Goal: Information Seeking & Learning: Learn about a topic

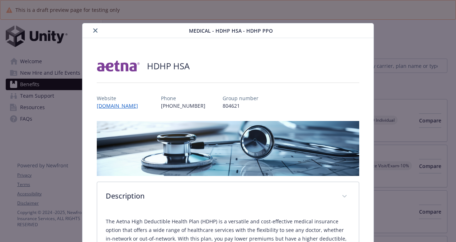
click at [93, 30] on icon "close" at bounding box center [95, 30] width 4 height 4
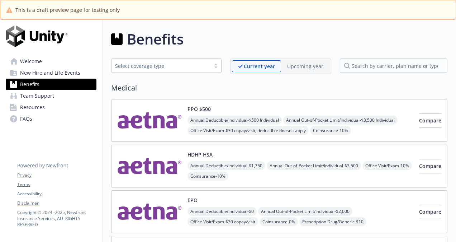
click at [145, 208] on img at bounding box center [149, 211] width 64 height 30
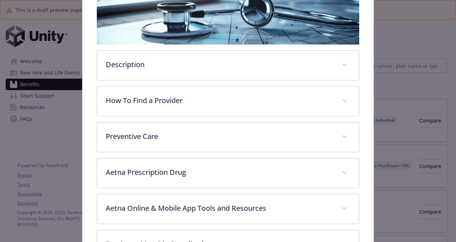
scroll to position [131, 0]
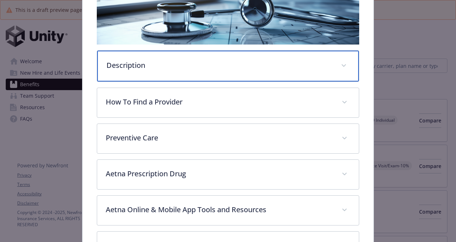
click at [340, 65] on span "details for plan Medical - EPO - Medical HMO" at bounding box center [343, 65] width 11 height 11
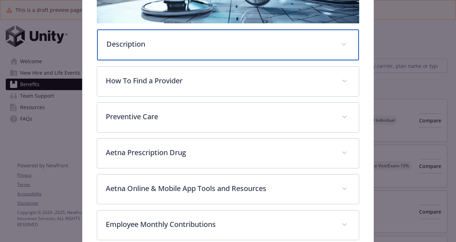
scroll to position [151, 0]
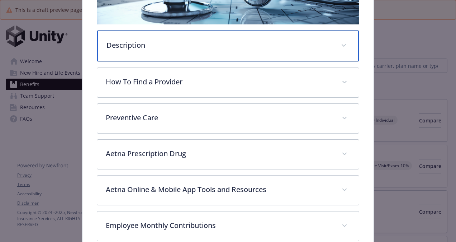
click at [341, 44] on icon "details for plan Medical - EPO - Medical HMO" at bounding box center [343, 45] width 4 height 3
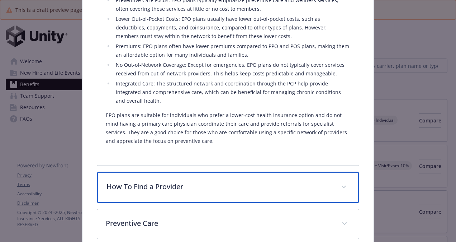
scroll to position [324, 0]
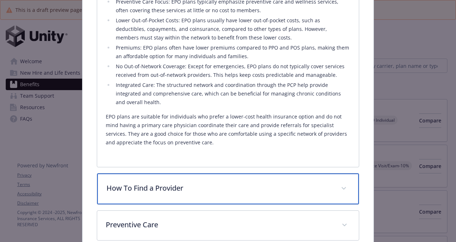
click at [341, 187] on icon "details for plan Medical - EPO - Medical HMO" at bounding box center [343, 188] width 4 height 3
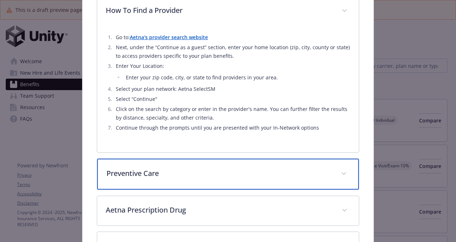
scroll to position [499, 0]
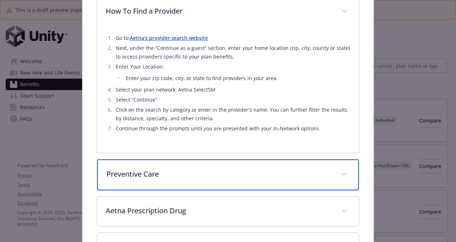
click at [339, 178] on div "Preventive Care" at bounding box center [228, 174] width 262 height 31
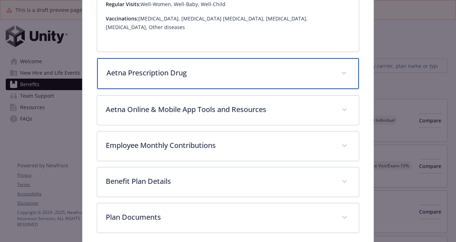
scroll to position [758, 0]
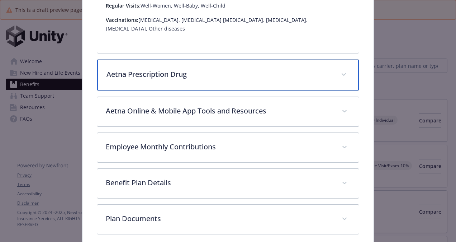
click at [343, 69] on span "details for plan Medical - EPO - Medical HMO" at bounding box center [343, 74] width 11 height 11
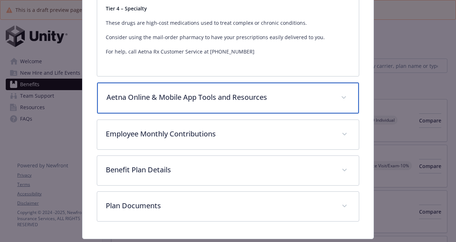
scroll to position [990, 0]
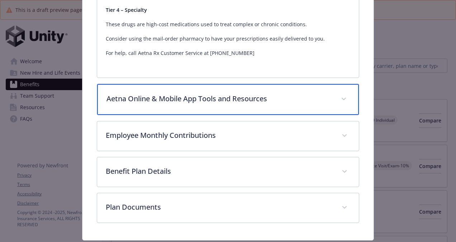
click at [336, 84] on div "Aetna Online & Mobile App Tools and Resources" at bounding box center [228, 99] width 262 height 31
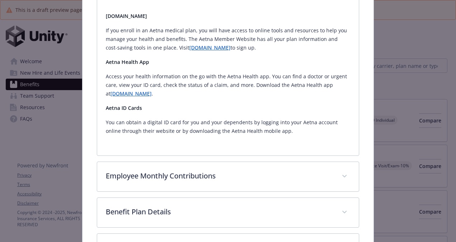
scroll to position [1096, 0]
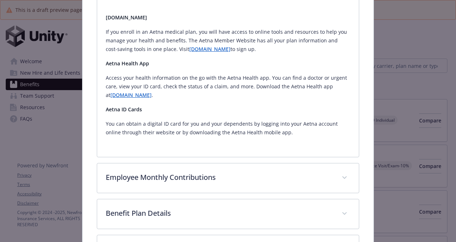
click at [189, 46] on link "[DOMAIN_NAME]" at bounding box center [209, 49] width 41 height 7
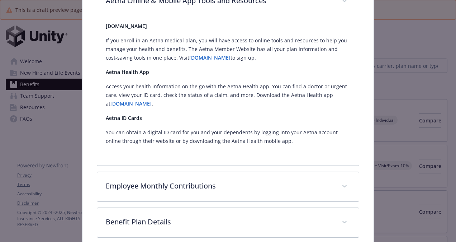
scroll to position [1098, 0]
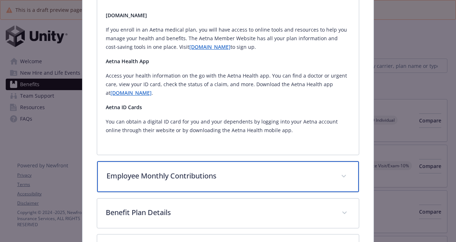
click at [234, 161] on div "Employee Monthly Contributions" at bounding box center [228, 176] width 262 height 31
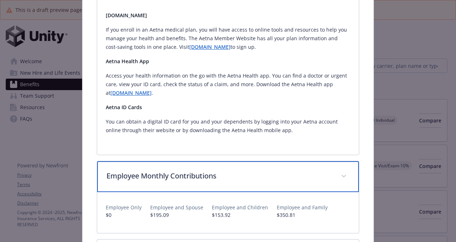
scroll to position [1182, 0]
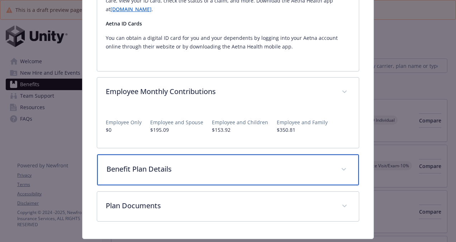
click at [338, 163] on span "details for plan Medical - EPO - Medical HMO" at bounding box center [343, 168] width 11 height 11
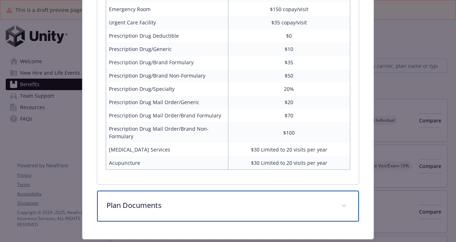
scroll to position [1514, 0]
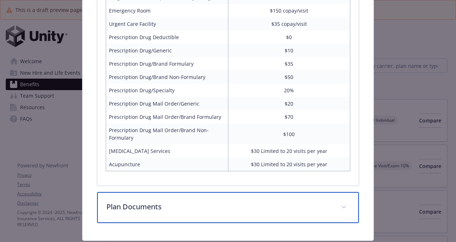
click at [155, 201] on p "Plan Documents" at bounding box center [219, 206] width 226 height 11
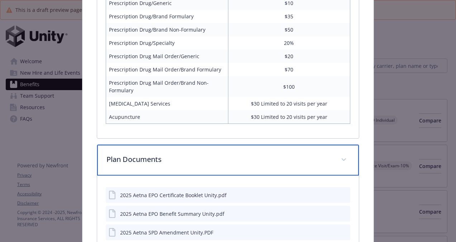
scroll to position [1562, 0]
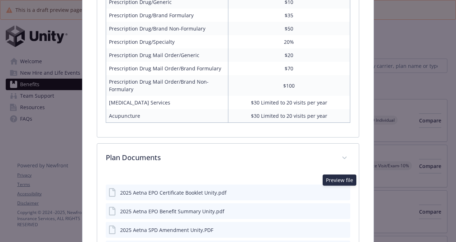
click at [341, 208] on icon "preview file" at bounding box center [343, 210] width 6 height 5
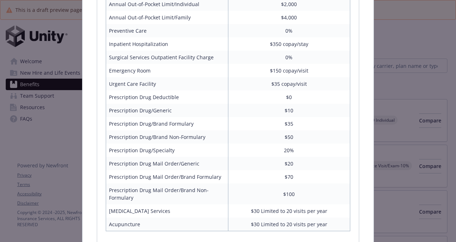
scroll to position [1453, 0]
click at [199, 130] on td "Prescription Drug/Brand Non-Formulary" at bounding box center [167, 136] width 122 height 13
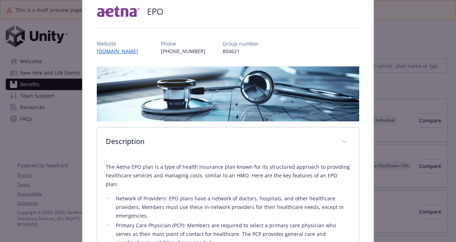
scroll to position [0, 0]
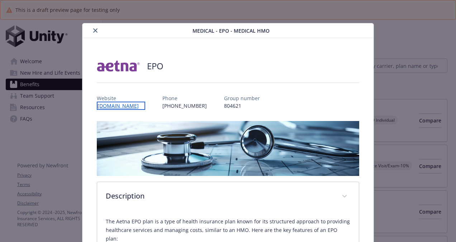
click at [100, 105] on link "[DOMAIN_NAME]" at bounding box center [121, 105] width 48 height 8
click at [94, 30] on icon "close" at bounding box center [95, 30] width 4 height 4
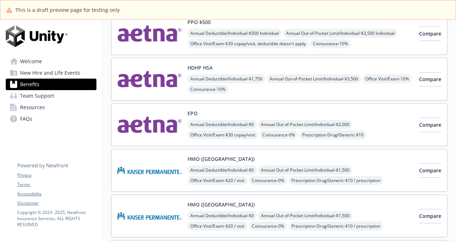
scroll to position [88, 0]
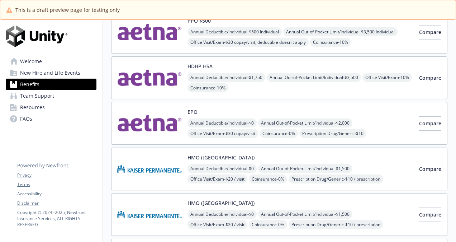
click at [161, 166] on img at bounding box center [149, 168] width 64 height 30
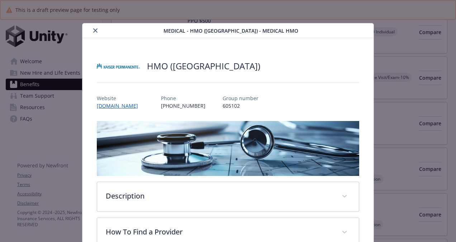
scroll to position [21, 0]
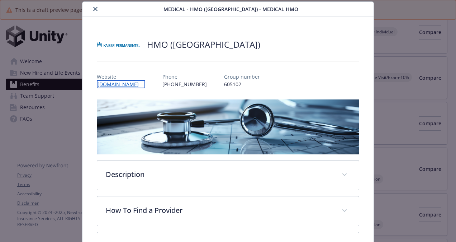
click at [107, 85] on link "[DOMAIN_NAME]" at bounding box center [121, 84] width 48 height 8
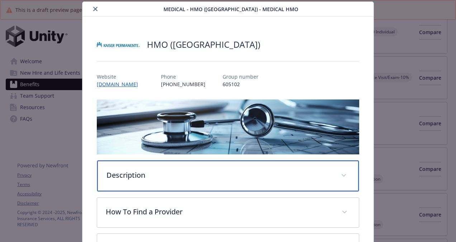
click at [155, 171] on p "Description" at bounding box center [219, 174] width 226 height 11
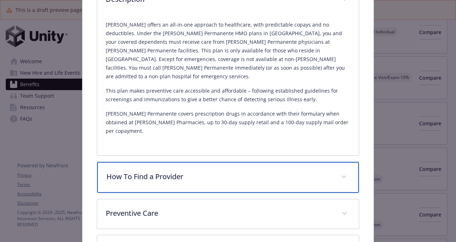
scroll to position [196, 0]
click at [153, 172] on p "How To Find a Provider" at bounding box center [219, 177] width 226 height 11
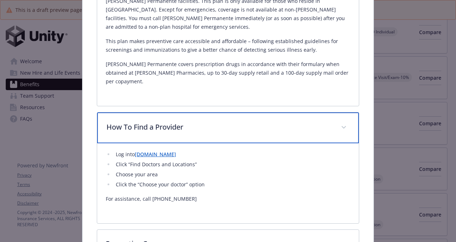
scroll to position [248, 0]
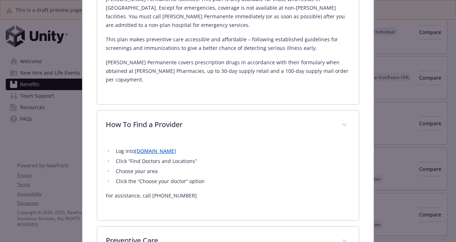
click at [151, 147] on link "[DOMAIN_NAME]" at bounding box center [155, 150] width 41 height 7
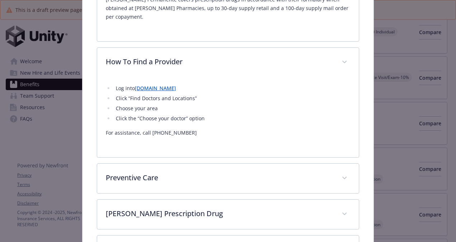
scroll to position [311, 0]
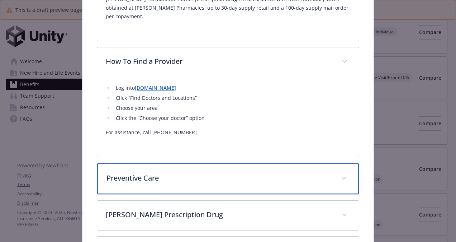
click at [176, 163] on div "Preventive Care" at bounding box center [228, 178] width 262 height 31
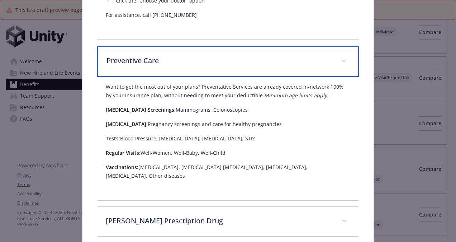
scroll to position [428, 0]
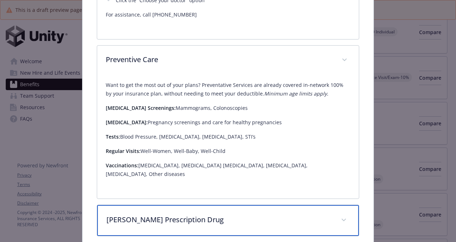
click at [239, 214] on p "[PERSON_NAME] Prescription Drug" at bounding box center [219, 219] width 226 height 11
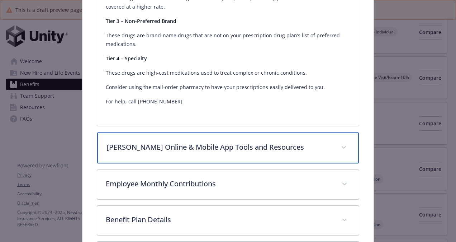
scroll to position [756, 0]
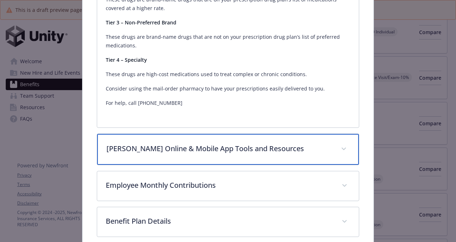
click at [339, 143] on span "details for plan Medical - HMO (Northern CA) - Medical HMO" at bounding box center [343, 148] width 11 height 11
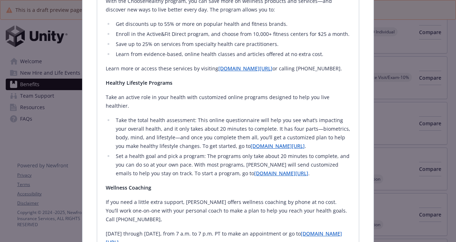
scroll to position [1144, 0]
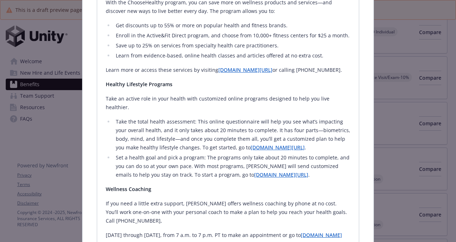
click at [250, 144] on link "[DOMAIN_NAME][URL]" at bounding box center [277, 147] width 54 height 7
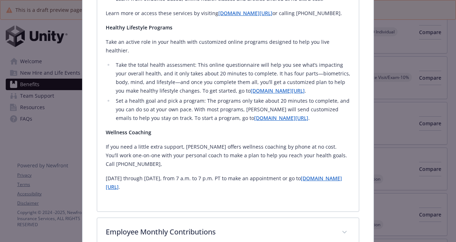
scroll to position [1203, 0]
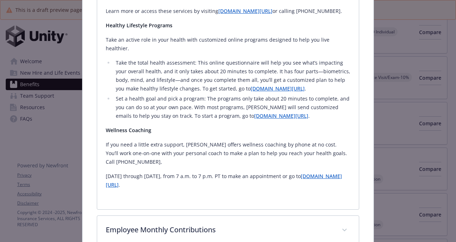
click at [315, 172] on link "[DOMAIN_NAME][URL]" at bounding box center [224, 179] width 236 height 15
click at [254, 112] on link "[DOMAIN_NAME][URL]" at bounding box center [281, 115] width 54 height 7
click at [341, 225] on span "details for plan Medical - HMO (Northern CA) - Medical HMO" at bounding box center [343, 230] width 11 height 11
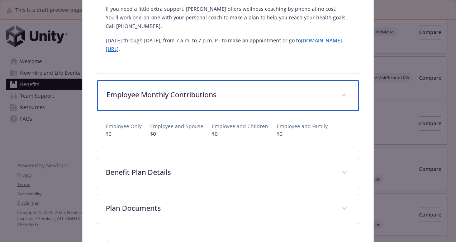
scroll to position [1339, 0]
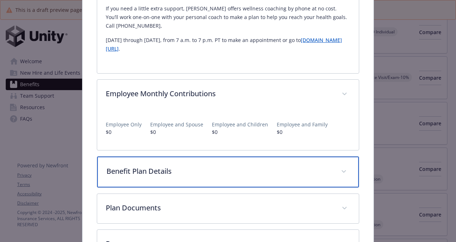
click at [199, 156] on div "Benefit Plan Details" at bounding box center [228, 171] width 262 height 31
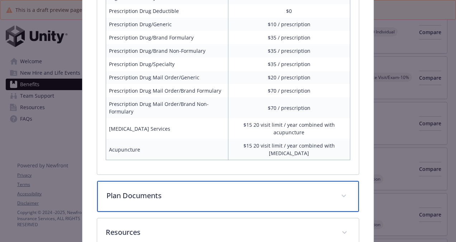
scroll to position [1697, 0]
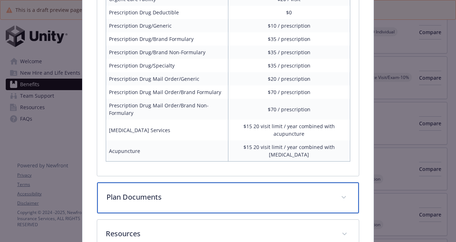
click at [196, 191] on p "Plan Documents" at bounding box center [219, 196] width 226 height 11
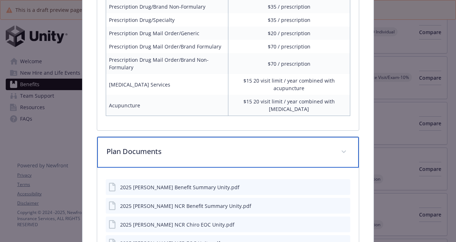
scroll to position [1743, 0]
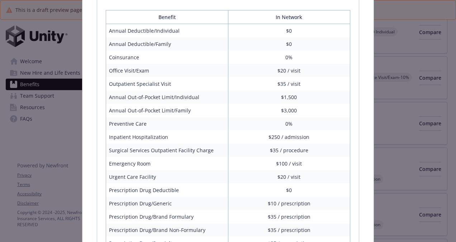
scroll to position [1521, 0]
